Goal: Task Accomplishment & Management: Manage account settings

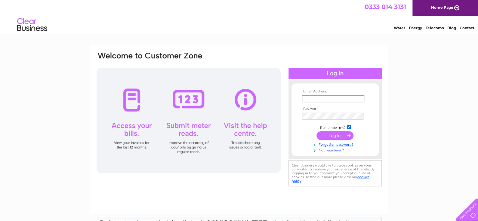
click at [310, 97] on input "text" at bounding box center [333, 98] width 63 height 7
type input "[EMAIL_ADDRESS][DOMAIN_NAME]"
click at [331, 137] on input "submit" at bounding box center [334, 135] width 37 height 8
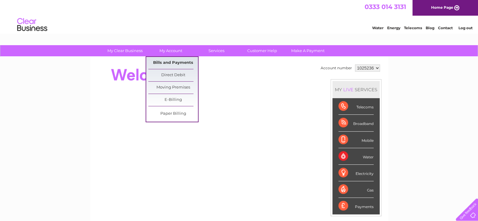
click at [164, 63] on link "Bills and Payments" at bounding box center [173, 63] width 50 height 12
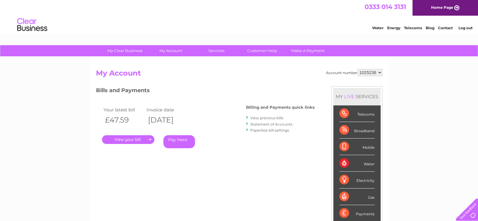
click at [270, 117] on link "View previous bills" at bounding box center [266, 117] width 33 height 5
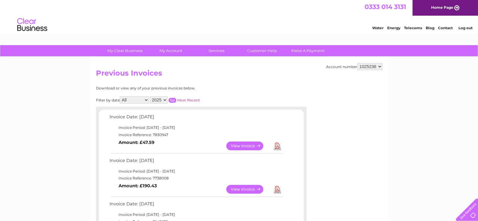
click at [242, 146] on link "View" at bounding box center [248, 145] width 44 height 9
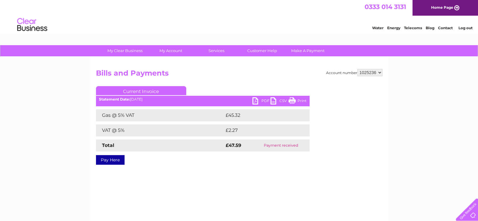
click at [263, 100] on link "PDF" at bounding box center [261, 101] width 18 height 9
